Goal: Obtain resource: Download file/media

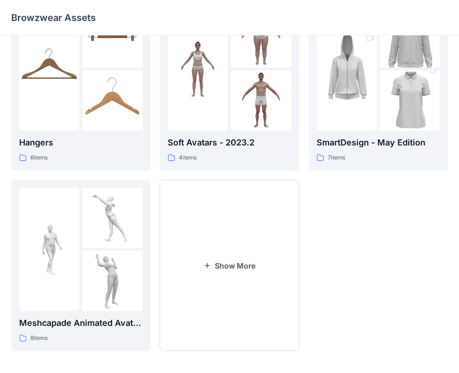
scroll to position [232, 0]
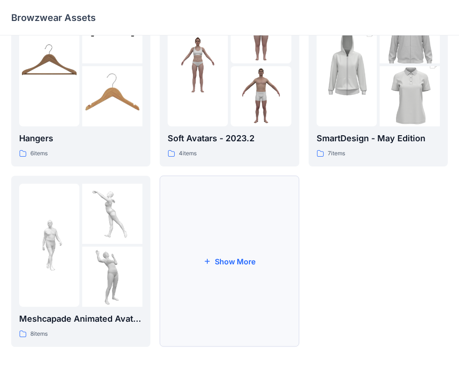
click at [193, 245] on button "Show More" at bounding box center [229, 261] width 139 height 171
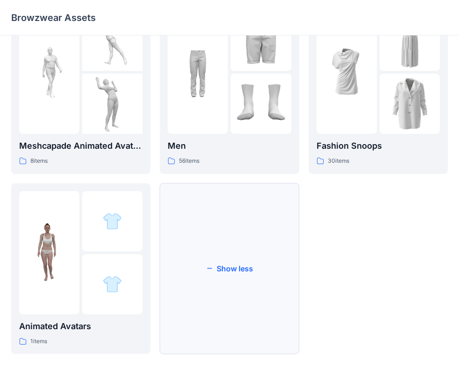
scroll to position [412, 0]
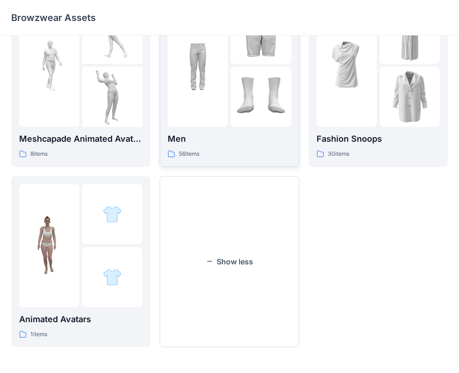
click at [185, 147] on div "Men 56 items" at bounding box center [229, 146] width 123 height 27
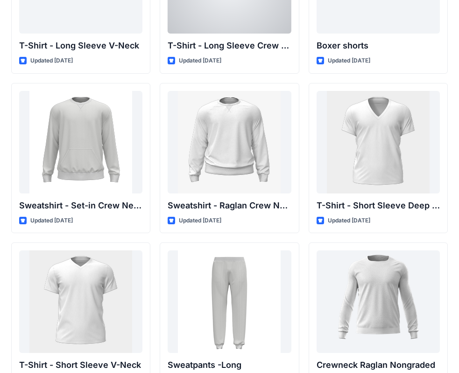
scroll to position [768, 0]
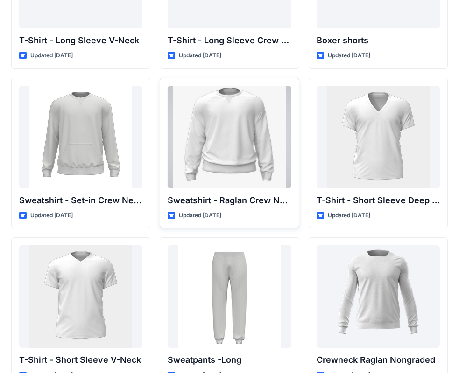
click at [209, 128] on div at bounding box center [229, 137] width 123 height 103
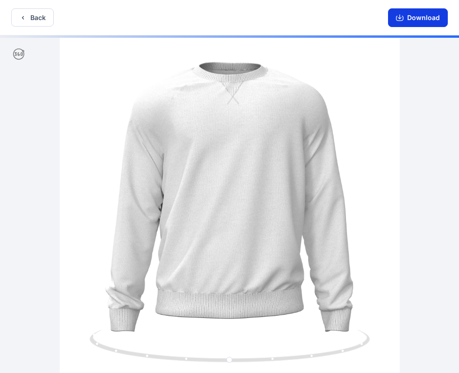
click at [431, 13] on button "Download" at bounding box center [418, 17] width 60 height 19
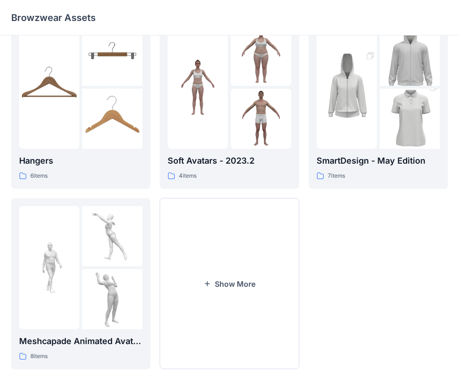
scroll to position [232, 0]
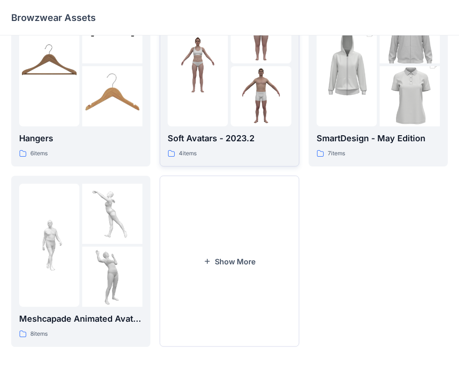
click at [234, 150] on div "4 items" at bounding box center [229, 154] width 123 height 10
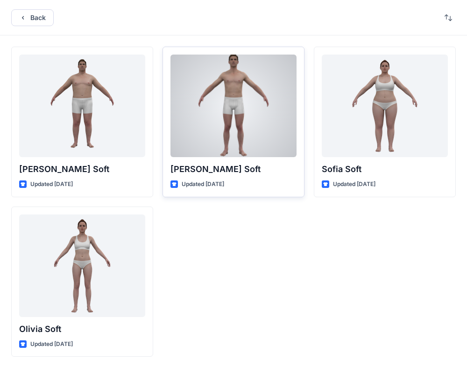
click at [273, 169] on p "Oliver Soft" at bounding box center [233, 169] width 126 height 13
click at [259, 145] on div at bounding box center [233, 106] width 126 height 103
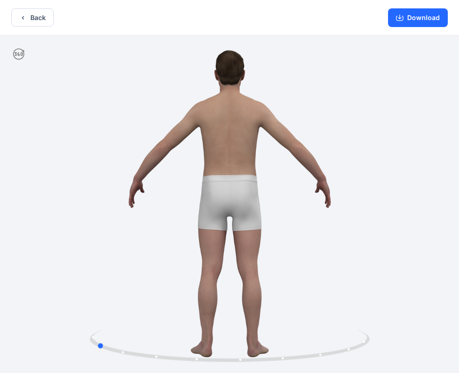
drag, startPoint x: 361, startPoint y: 230, endPoint x: 205, endPoint y: 195, distance: 159.7
click at [227, 259] on div at bounding box center [229, 205] width 459 height 340
click at [21, 19] on icon "button" at bounding box center [22, 17] width 7 height 7
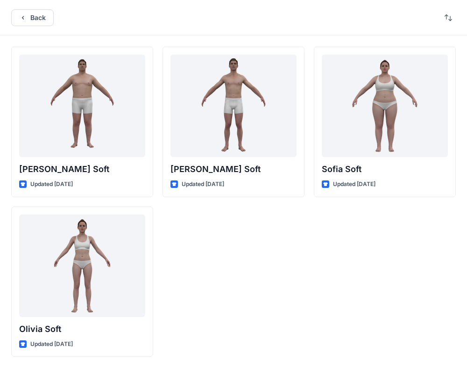
click at [21, 19] on icon "button" at bounding box center [22, 17] width 7 height 7
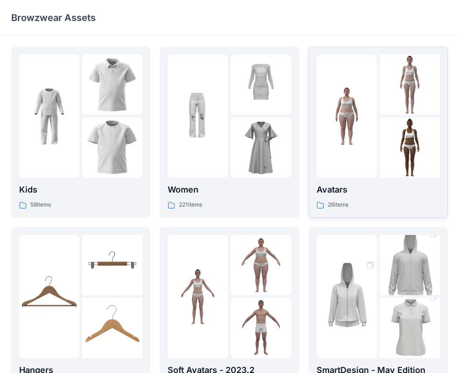
click at [373, 194] on p "Avatars" at bounding box center [377, 189] width 123 height 13
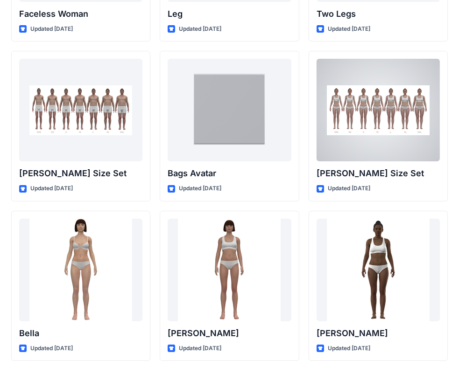
scroll to position [987, 0]
